Goal: Task Accomplishment & Management: Use online tool/utility

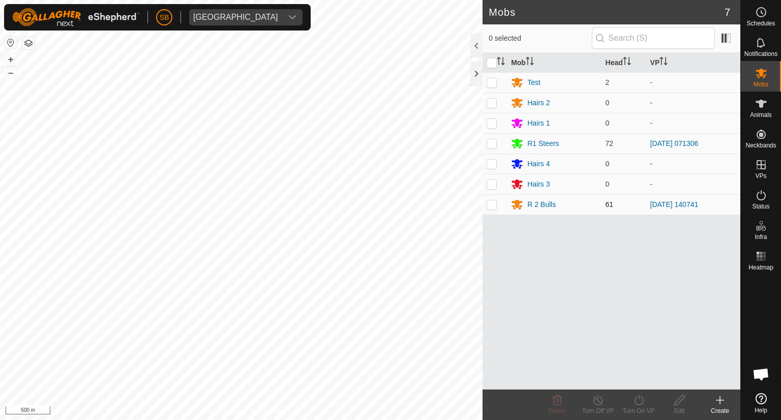
click at [493, 204] on p-checkbox at bounding box center [492, 204] width 10 height 8
checkbox input "true"
click at [638, 405] on icon at bounding box center [639, 400] width 13 height 12
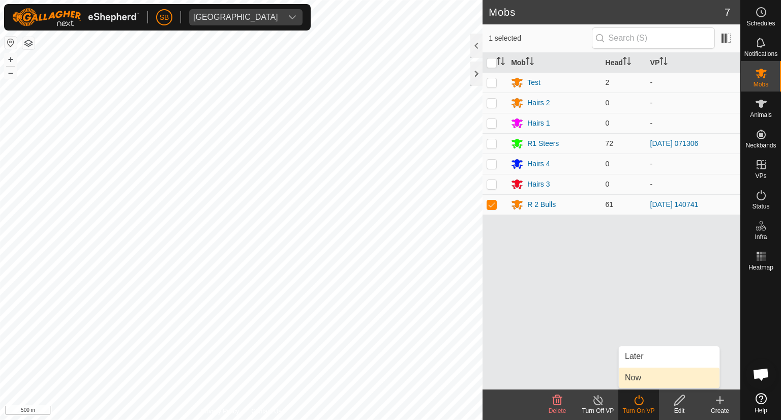
click at [646, 380] on link "Now" at bounding box center [669, 378] width 101 height 20
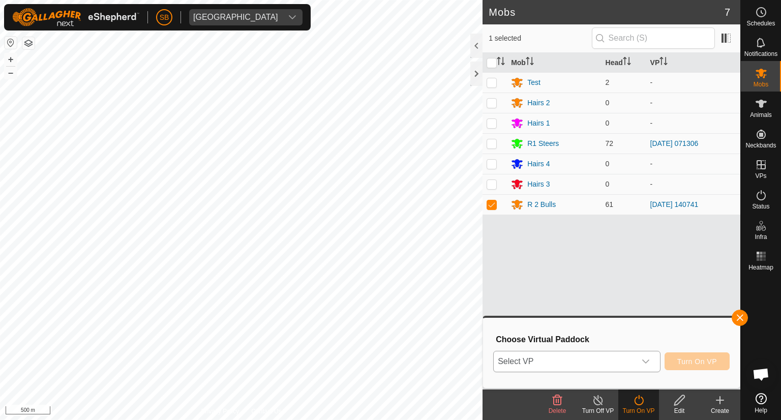
click at [648, 358] on icon "dropdown trigger" at bounding box center [646, 362] width 8 height 8
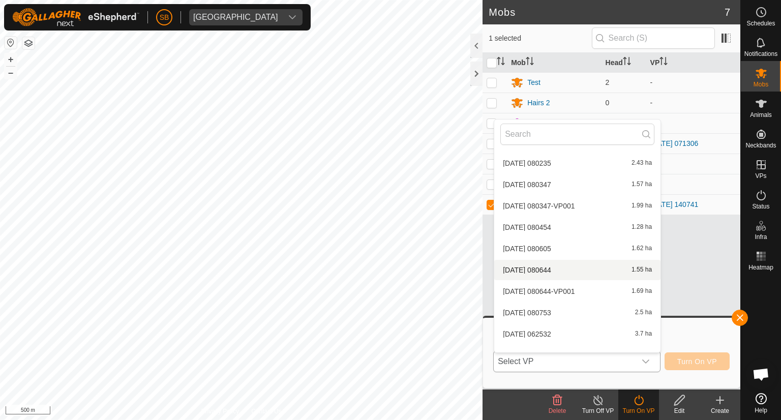
scroll to position [2861, 0]
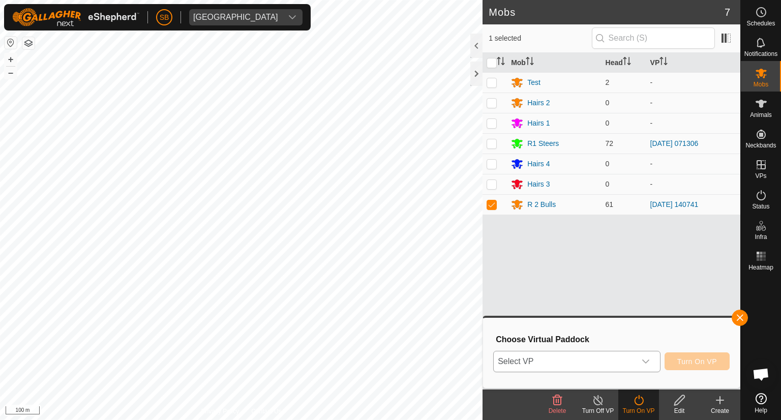
click at [647, 361] on icon "dropdown trigger" at bounding box center [646, 362] width 8 height 8
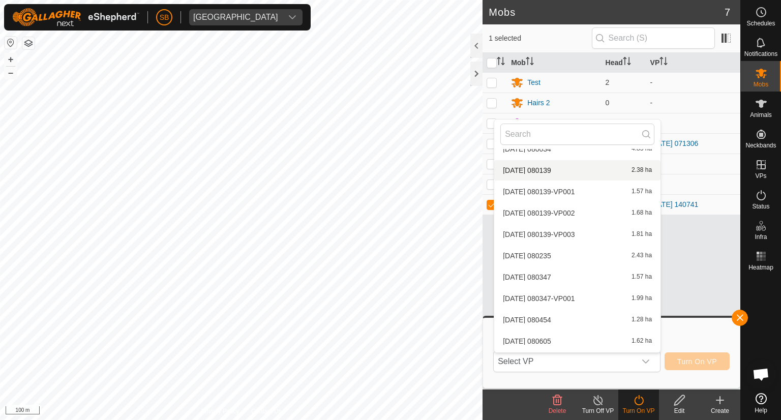
scroll to position [2785, 0]
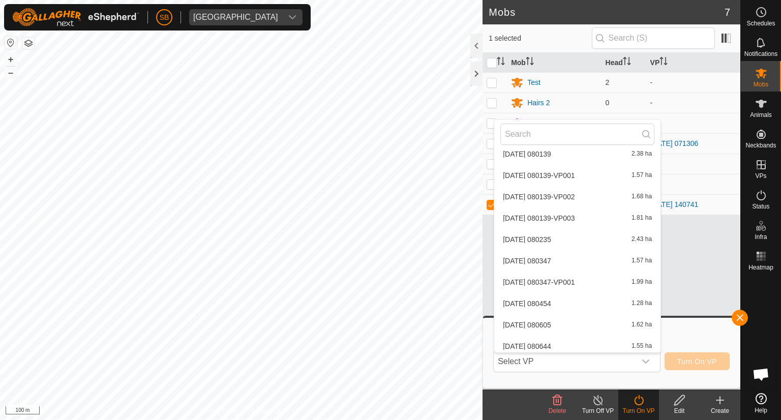
click at [552, 175] on li "[DATE] 080139-VP001 1.57 ha" at bounding box center [577, 175] width 166 height 20
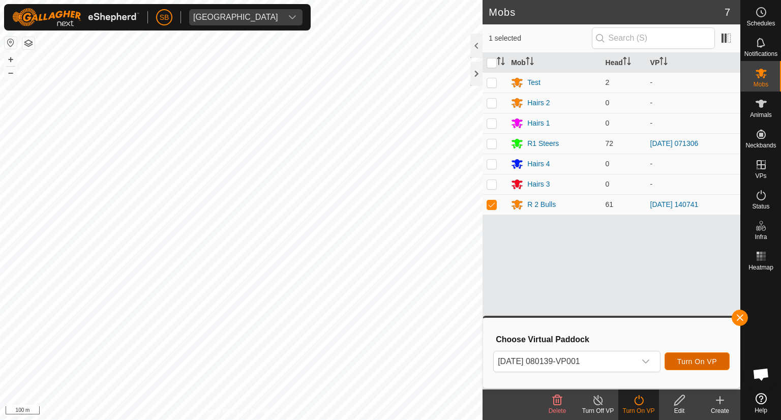
click at [696, 359] on span "Turn On VP" at bounding box center [698, 362] width 40 height 8
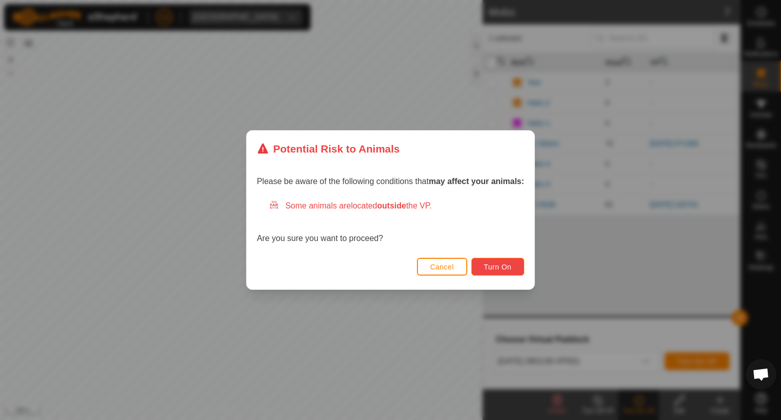
click at [513, 265] on button "Turn On" at bounding box center [498, 267] width 53 height 18
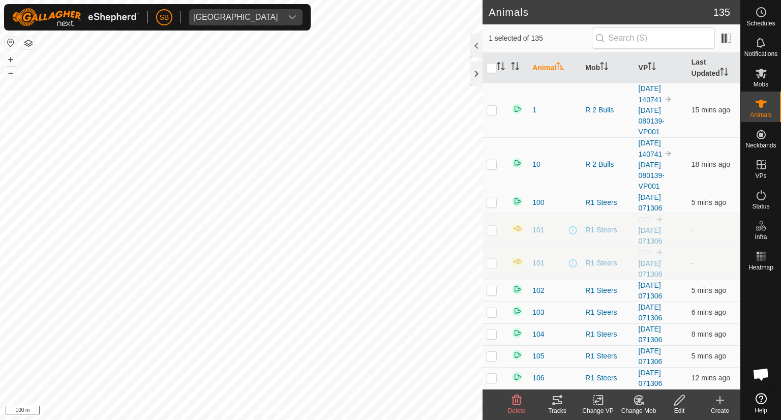
click at [560, 401] on icon at bounding box center [557, 400] width 9 height 8
